Goal: Task Accomplishment & Management: Complete application form

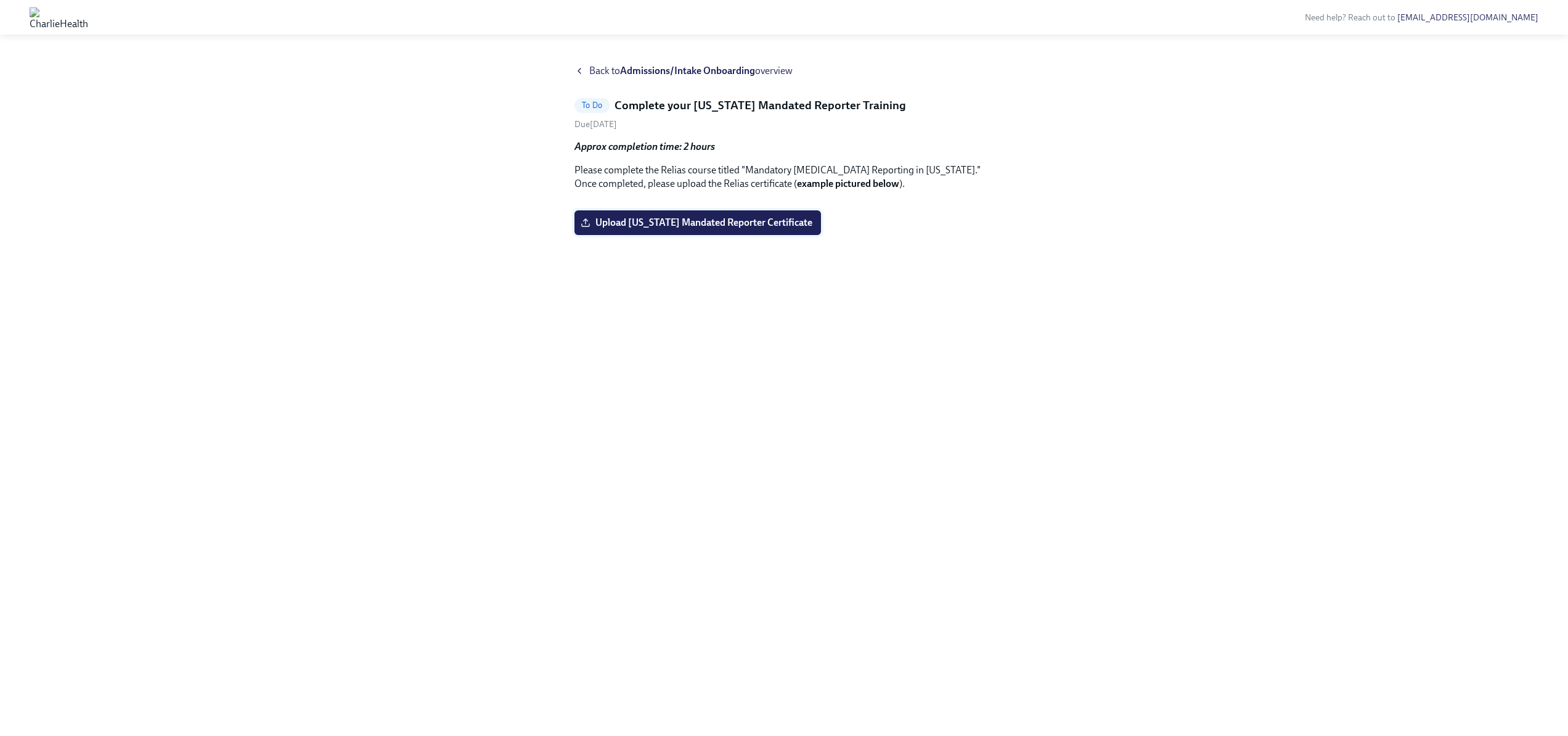
click at [634, 229] on span "Upload Pennsylvania Mandated Reporter Certificate" at bounding box center [698, 223] width 230 height 13
click at [0, 0] on input "Upload Pennsylvania Mandated Reporter Certificate" at bounding box center [0, 0] width 0 height 0
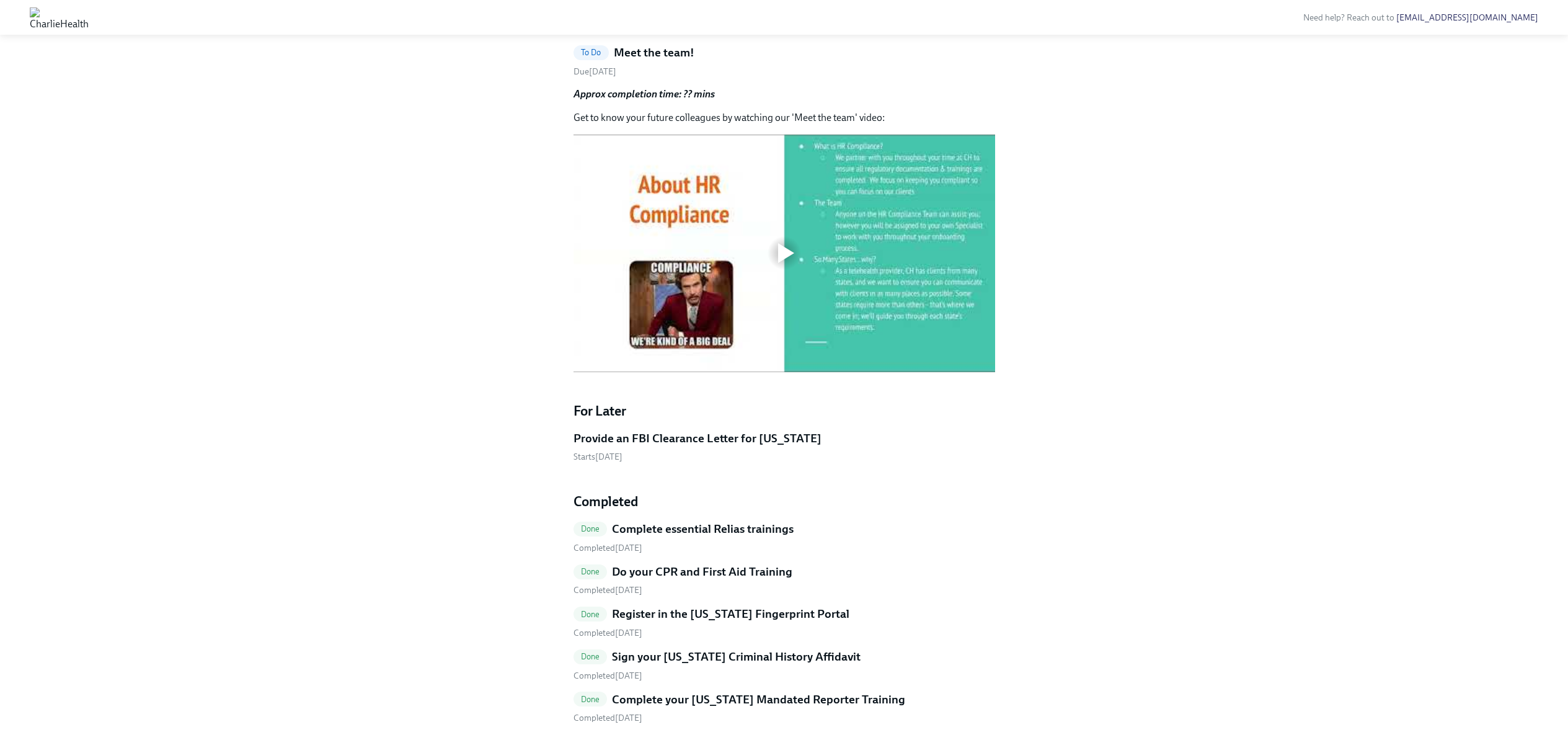
scroll to position [704, 0]
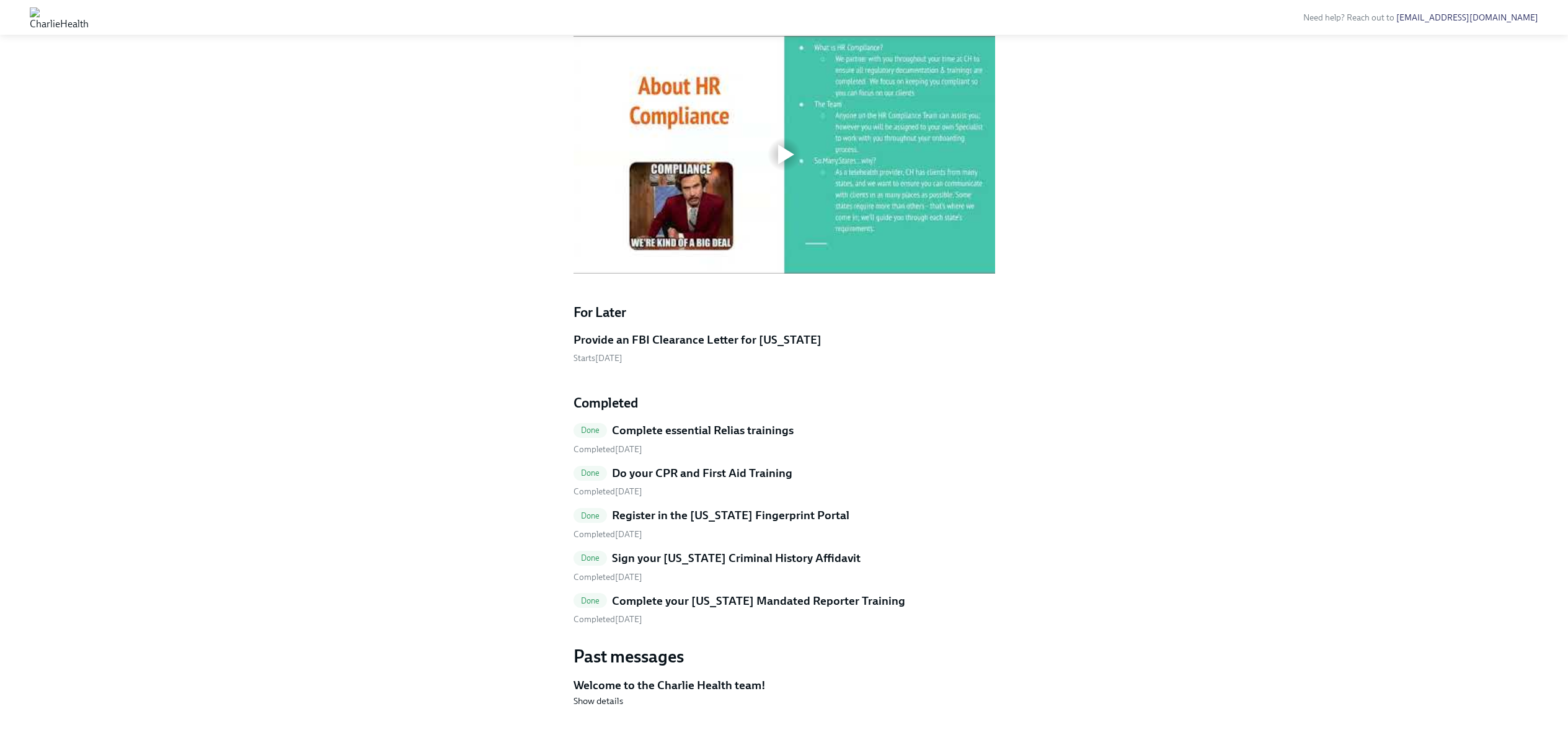
scroll to position [562, 0]
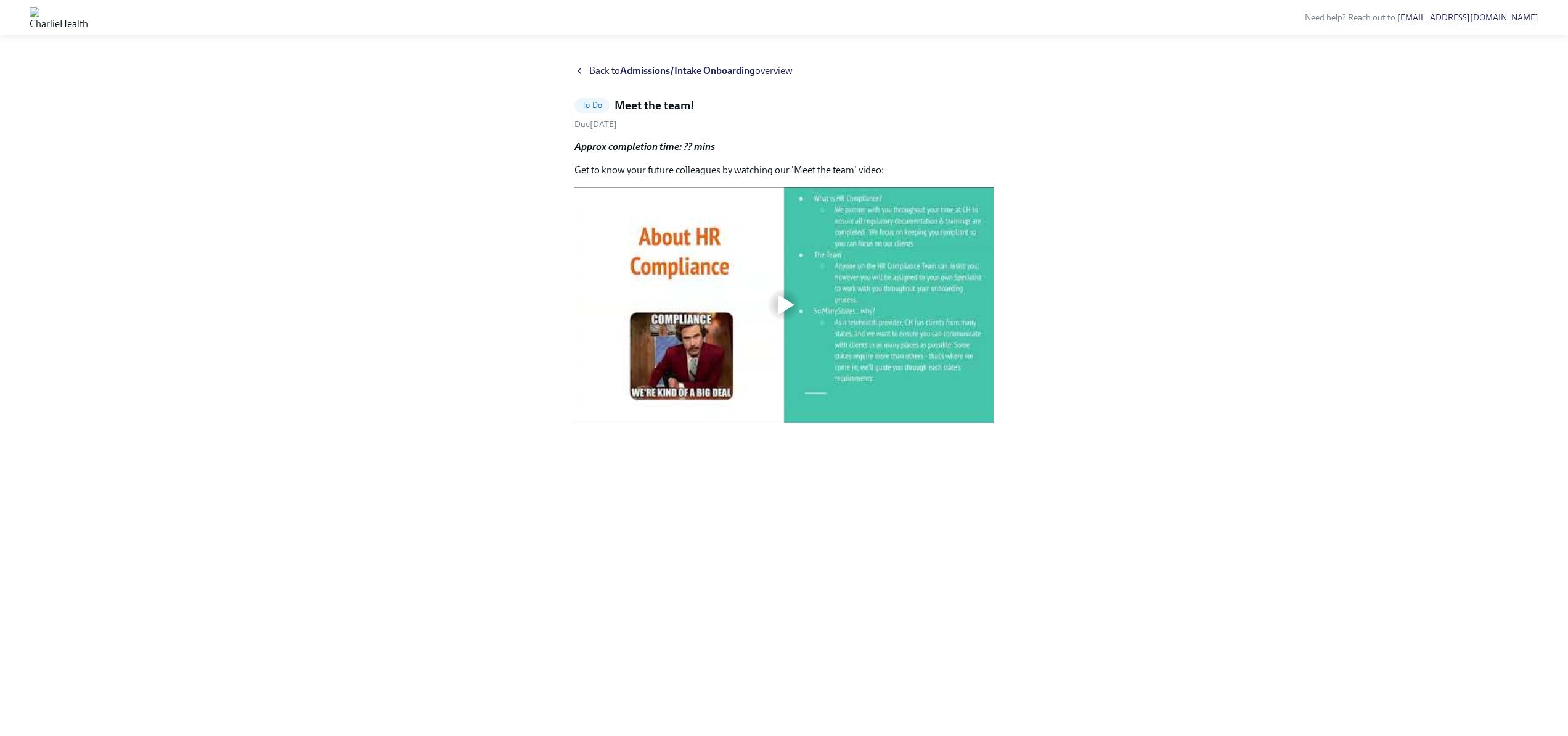
click at [583, 103] on span "To Do" at bounding box center [592, 105] width 36 height 9
click at [796, 312] on div at bounding box center [784, 304] width 39 height 39
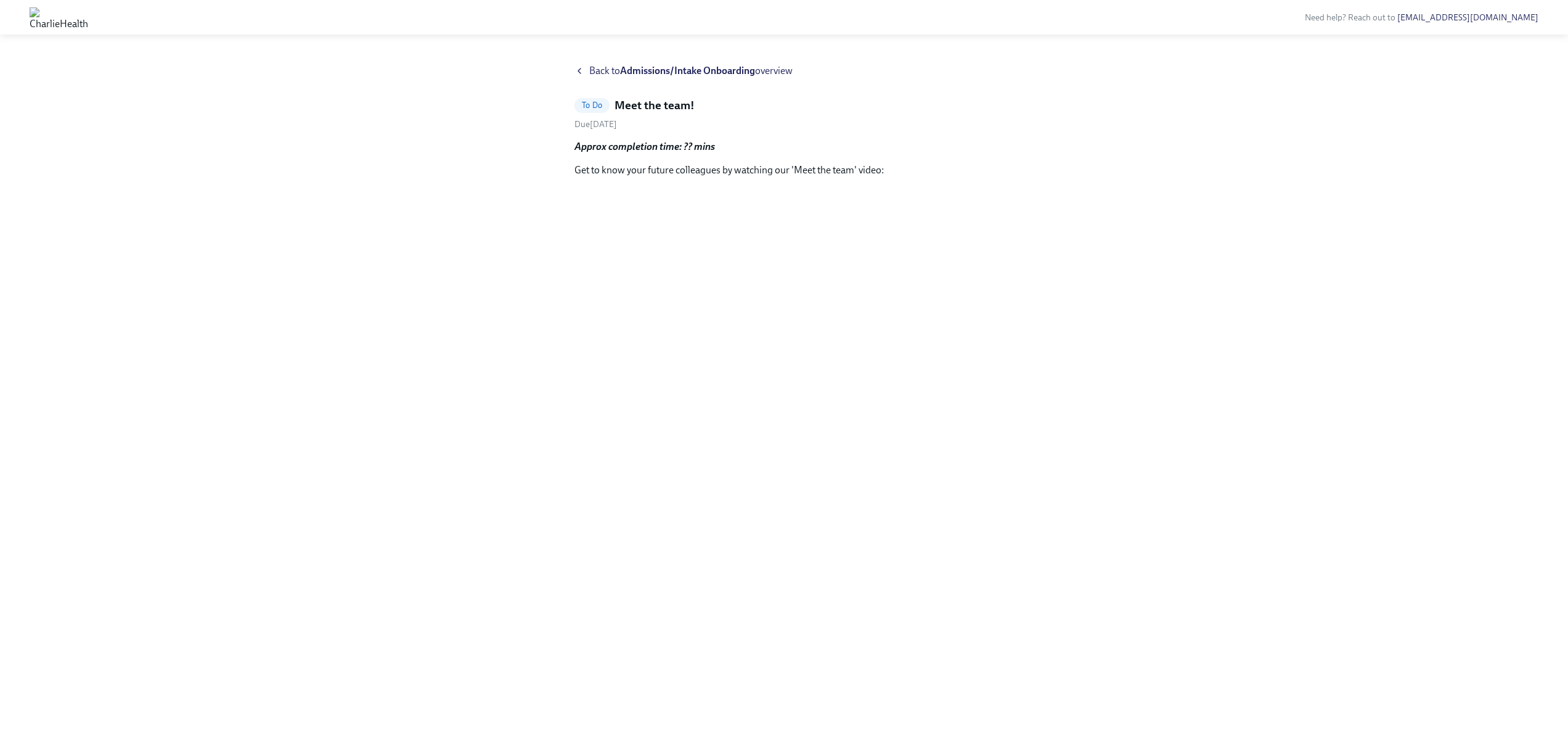
click at [1119, 243] on div "Back to Admissions/Intake Onboarding overview To Do Meet the team! Due [DATE] A…" at bounding box center [783, 385] width 1509 height 642
